Goal: Find specific page/section: Find specific page/section

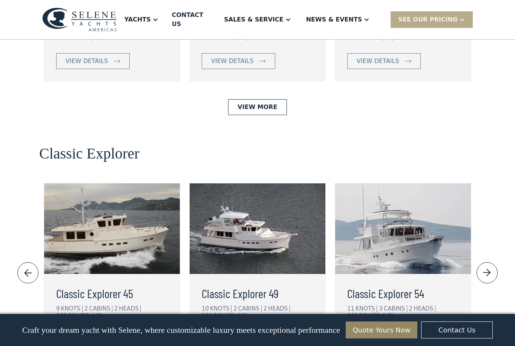
scroll to position [1552, 0]
click at [484, 266] on img at bounding box center [487, 272] width 12 height 12
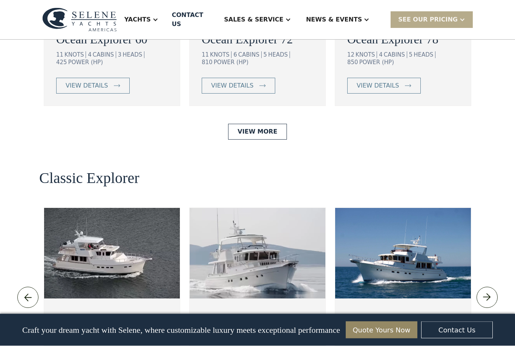
scroll to position [1533, 0]
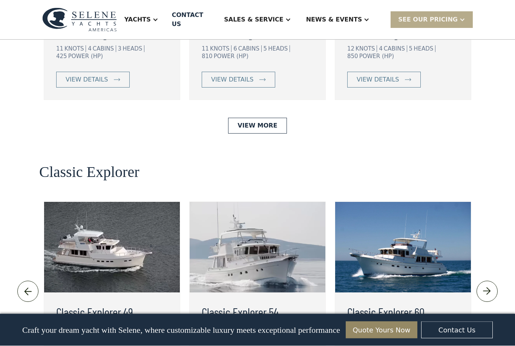
click at [487, 285] on img at bounding box center [487, 291] width 12 height 12
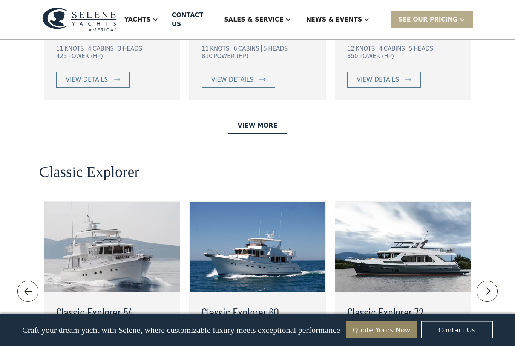
scroll to position [1533, 0]
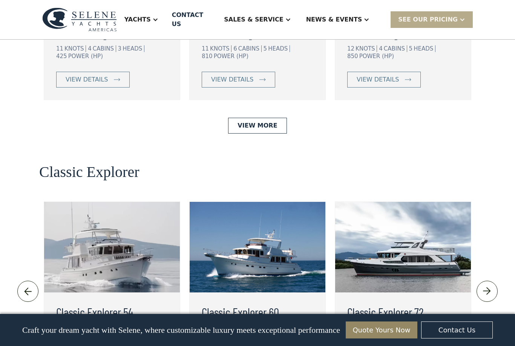
click at [488, 285] on img at bounding box center [487, 291] width 12 height 12
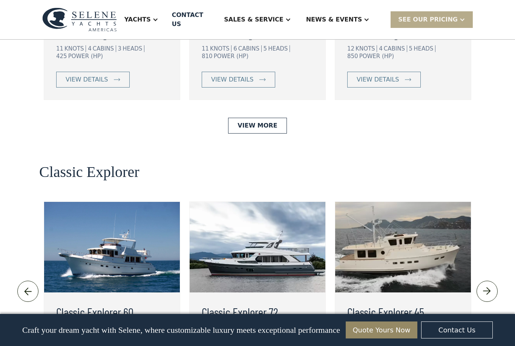
click at [25, 285] on img at bounding box center [28, 291] width 12 height 12
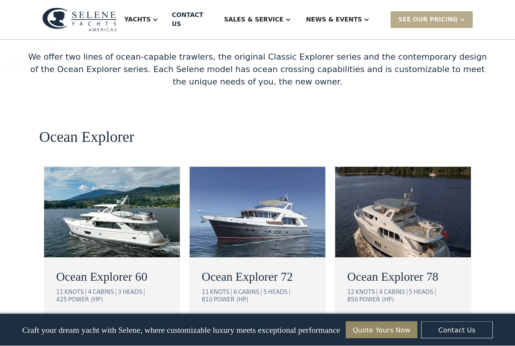
scroll to position [1290, 0]
click at [404, 186] on img at bounding box center [403, 212] width 136 height 90
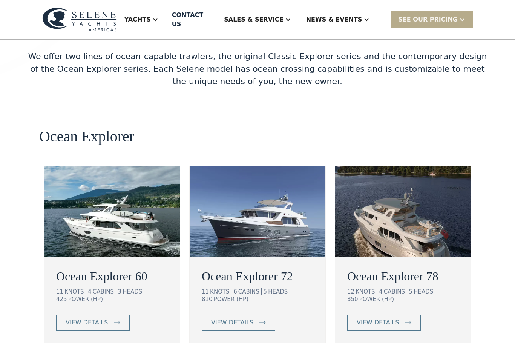
scroll to position [1315, 0]
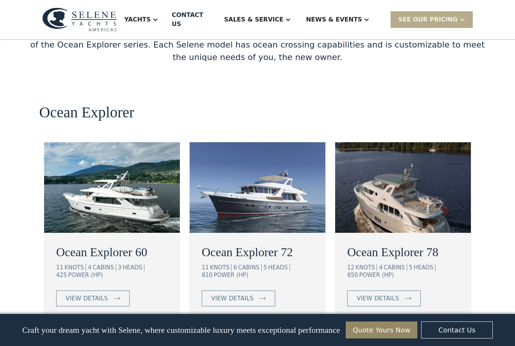
click at [223, 144] on img at bounding box center [258, 187] width 136 height 90
